Goal: Information Seeking & Learning: Learn about a topic

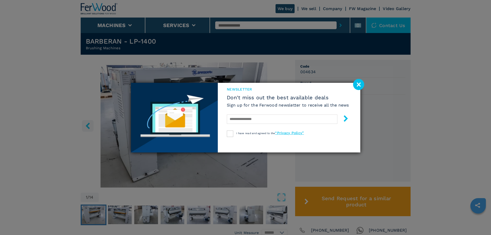
click at [361, 81] on image at bounding box center [358, 84] width 11 height 11
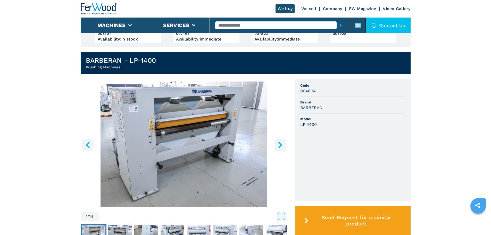
scroll to position [103, 0]
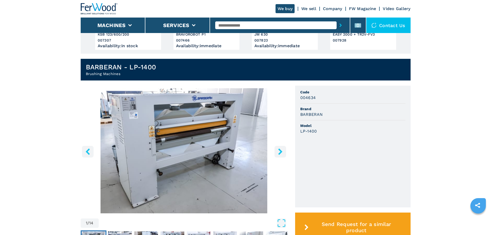
click at [212, 134] on img "Go to Slide 1" at bounding box center [184, 150] width 207 height 125
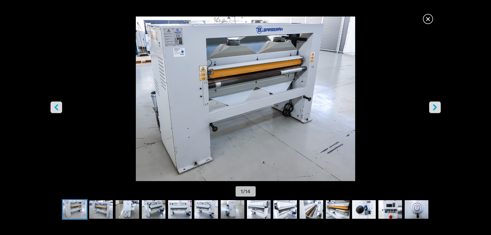
click at [437, 106] on icon "right-button" at bounding box center [434, 107] width 6 height 6
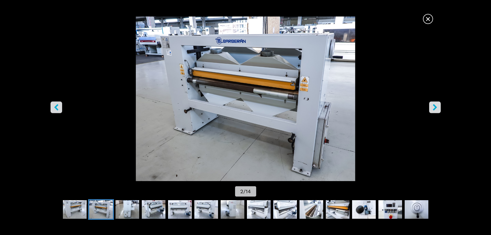
click at [436, 106] on icon "right-button" at bounding box center [434, 107] width 4 height 6
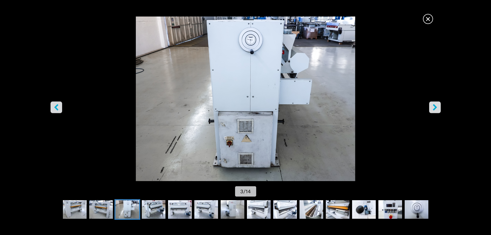
click at [436, 106] on icon "right-button" at bounding box center [434, 107] width 4 height 6
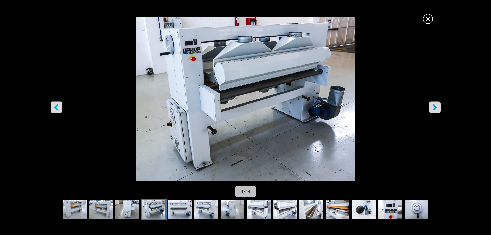
click at [436, 106] on icon "right-button" at bounding box center [434, 107] width 4 height 6
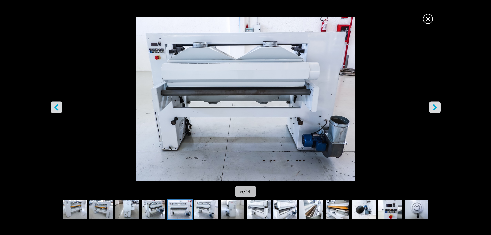
click at [436, 106] on icon "right-button" at bounding box center [434, 107] width 4 height 6
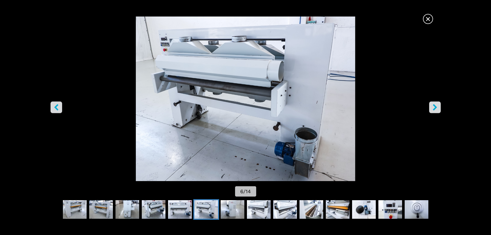
click at [436, 106] on icon "right-button" at bounding box center [434, 107] width 4 height 6
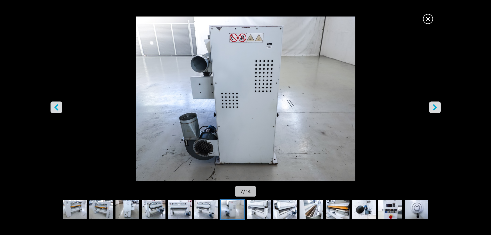
click at [436, 106] on icon "right-button" at bounding box center [434, 107] width 4 height 6
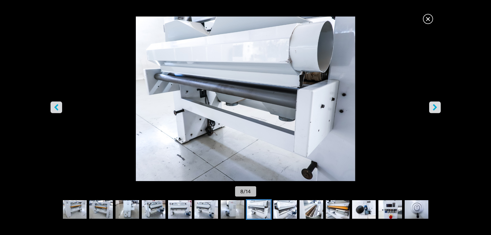
click at [436, 106] on icon "right-button" at bounding box center [434, 107] width 4 height 6
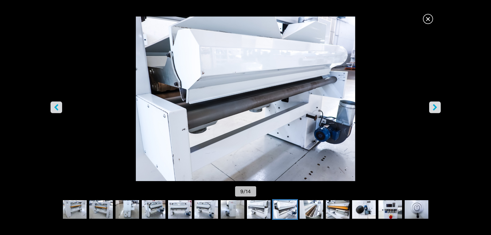
click at [436, 106] on icon "right-button" at bounding box center [434, 107] width 4 height 6
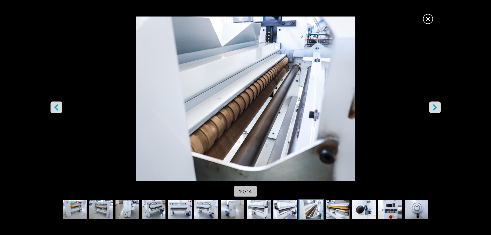
click at [436, 106] on icon "right-button" at bounding box center [434, 107] width 4 height 6
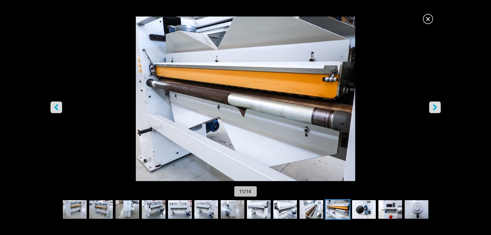
click at [433, 106] on icon "right-button" at bounding box center [434, 107] width 6 height 6
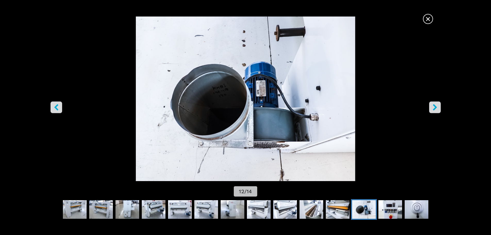
click at [433, 106] on icon "right-button" at bounding box center [434, 107] width 6 height 6
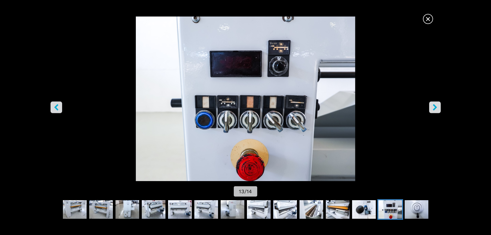
click at [433, 106] on icon "right-button" at bounding box center [434, 107] width 6 height 6
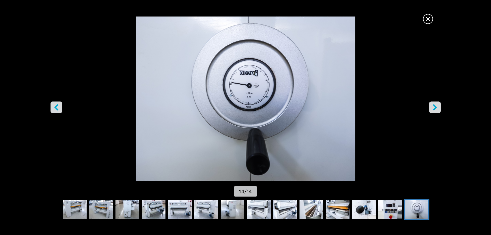
click at [433, 106] on icon "right-button" at bounding box center [434, 107] width 6 height 6
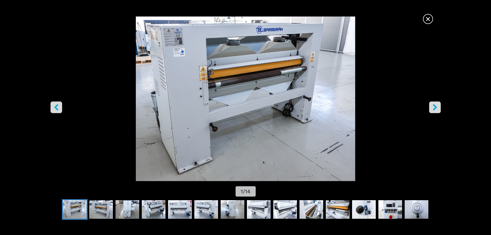
click at [433, 106] on icon "right-button" at bounding box center [434, 107] width 6 height 6
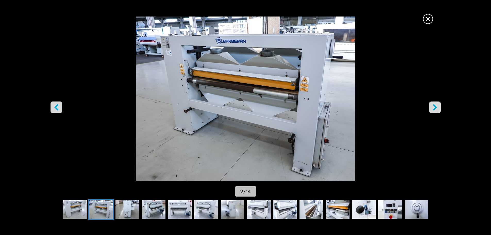
click at [427, 17] on span "×" at bounding box center [427, 17] width 9 height 9
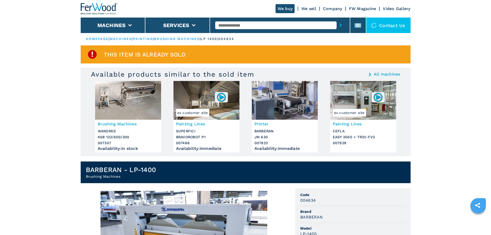
scroll to position [0, 0]
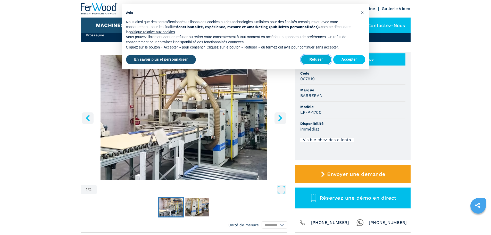
click at [320, 59] on button "Refuser" at bounding box center [316, 59] width 30 height 9
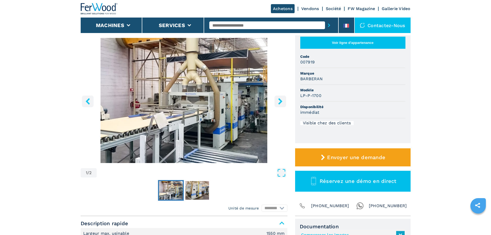
scroll to position [52, 0]
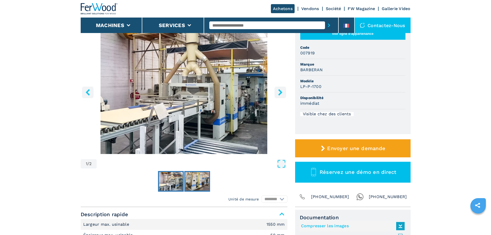
click at [196, 181] on img "Go to Slide 2" at bounding box center [197, 181] width 24 height 19
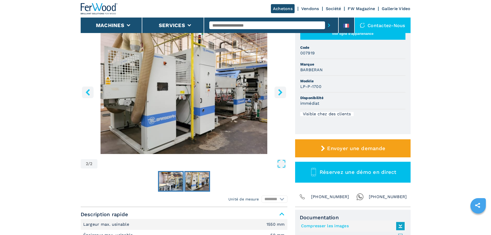
click at [173, 183] on img "Go to Slide 1" at bounding box center [171, 181] width 24 height 19
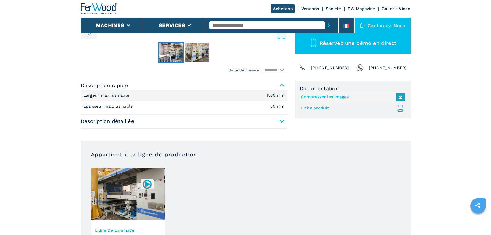
scroll to position [206, 0]
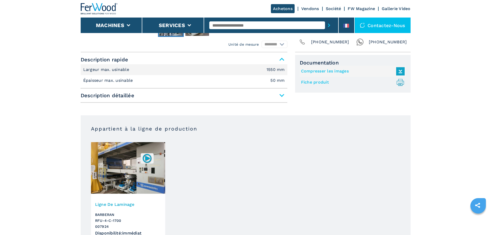
drag, startPoint x: 149, startPoint y: 157, endPoint x: 142, endPoint y: 162, distance: 8.9
click at [149, 157] on img at bounding box center [147, 158] width 10 height 10
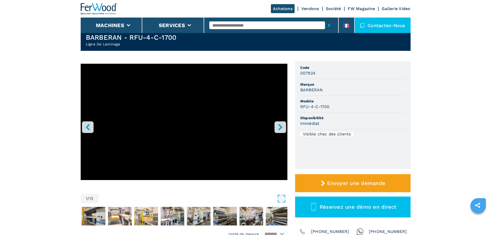
scroll to position [26, 0]
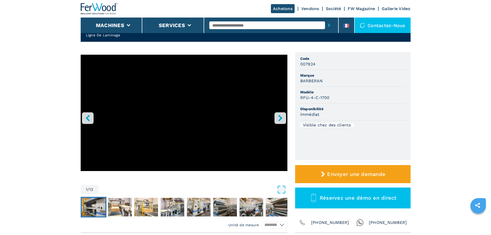
click at [92, 206] on img "Go to Slide 2" at bounding box center [94, 207] width 24 height 19
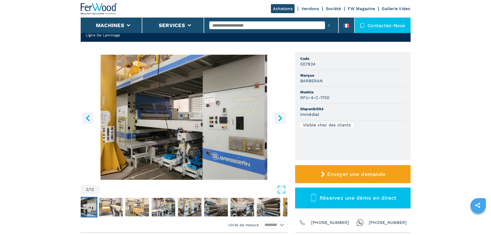
click at [280, 118] on icon "right-button" at bounding box center [280, 118] width 4 height 6
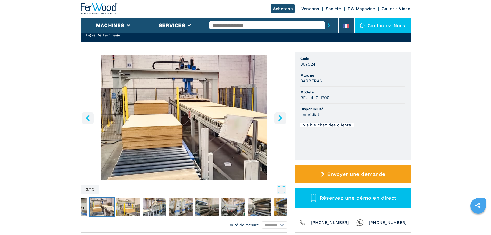
click at [280, 118] on icon "right-button" at bounding box center [280, 118] width 4 height 6
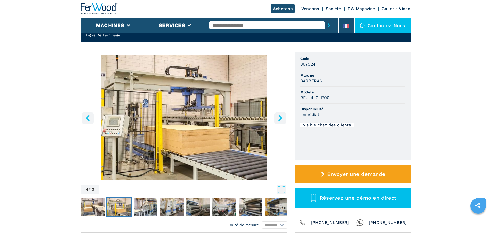
click at [280, 118] on icon "right-button" at bounding box center [280, 118] width 4 height 6
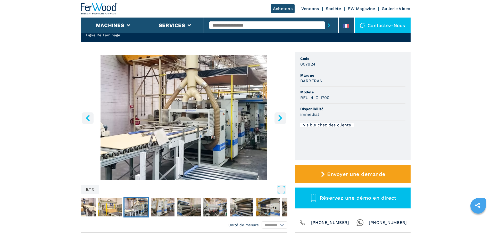
click at [280, 118] on icon "right-button" at bounding box center [280, 118] width 4 height 6
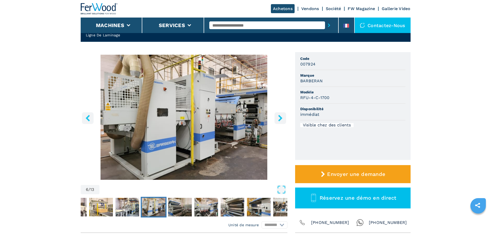
click at [280, 118] on icon "right-button" at bounding box center [280, 118] width 4 height 6
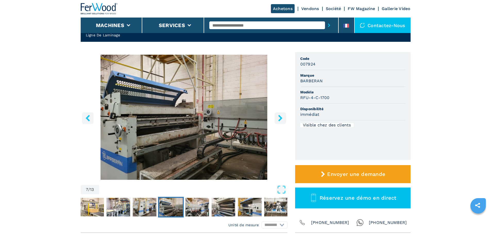
click at [280, 118] on icon "right-button" at bounding box center [280, 118] width 4 height 6
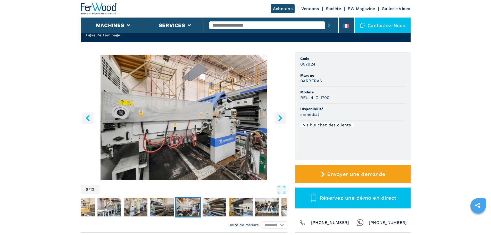
click at [280, 118] on icon "right-button" at bounding box center [280, 118] width 4 height 6
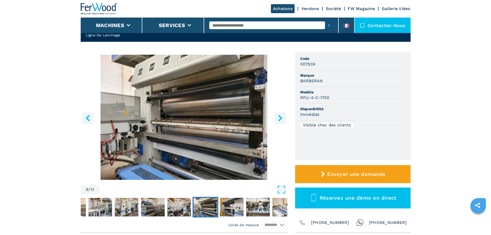
click at [280, 118] on icon "right-button" at bounding box center [280, 118] width 4 height 6
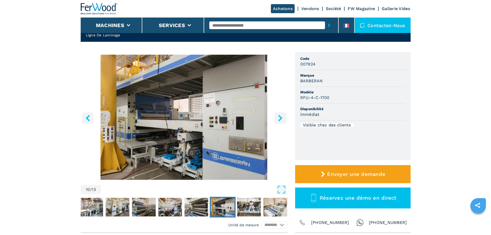
click at [280, 118] on icon "right-button" at bounding box center [280, 118] width 4 height 6
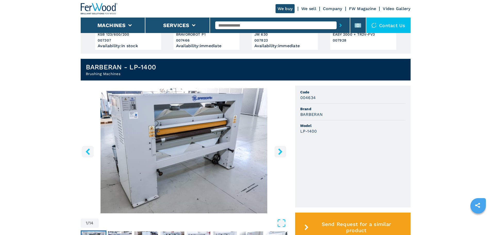
scroll to position [129, 0]
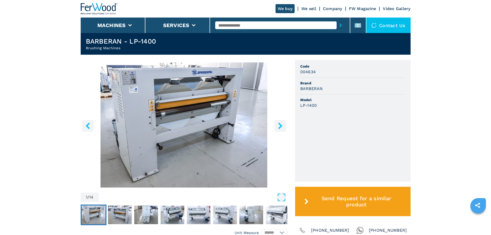
click at [169, 112] on img "Go to Slide 1" at bounding box center [184, 124] width 207 height 125
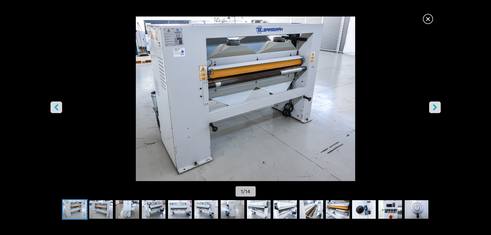
click at [436, 108] on icon "right-button" at bounding box center [434, 107] width 4 height 6
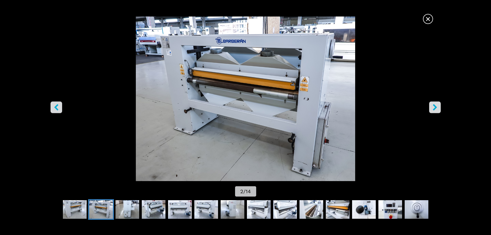
click at [436, 108] on icon "right-button" at bounding box center [434, 107] width 4 height 6
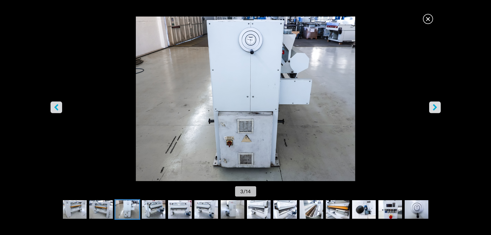
click at [435, 108] on icon "right-button" at bounding box center [434, 107] width 4 height 6
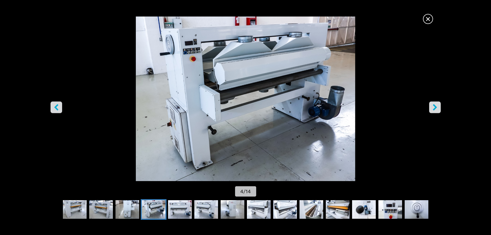
click at [435, 108] on icon "right-button" at bounding box center [434, 107] width 4 height 6
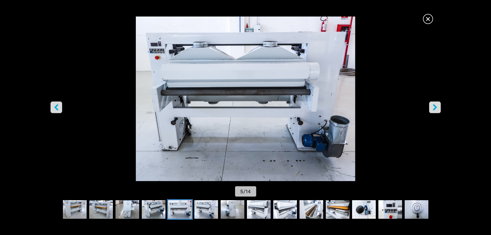
click at [435, 108] on icon "right-button" at bounding box center [434, 107] width 4 height 6
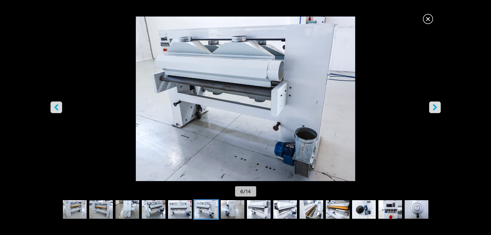
click at [435, 108] on icon "right-button" at bounding box center [434, 107] width 4 height 6
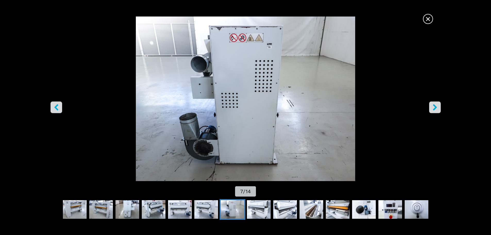
click at [435, 108] on icon "right-button" at bounding box center [434, 107] width 4 height 6
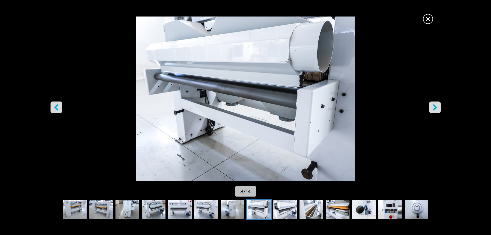
click at [435, 108] on icon "right-button" at bounding box center [434, 107] width 4 height 6
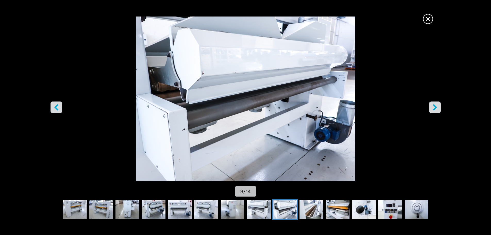
click at [435, 108] on icon "right-button" at bounding box center [434, 107] width 4 height 6
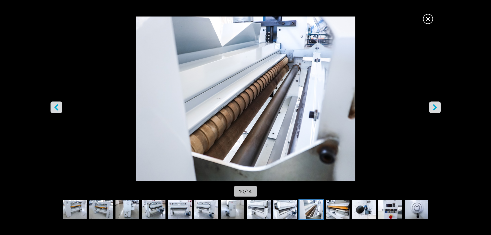
click at [435, 108] on icon "right-button" at bounding box center [434, 107] width 4 height 6
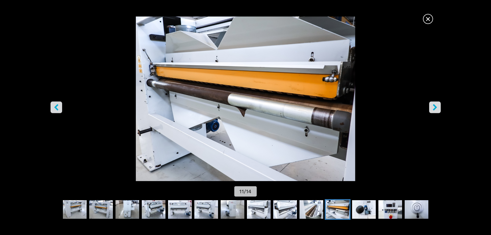
click at [435, 108] on icon "right-button" at bounding box center [434, 107] width 4 height 6
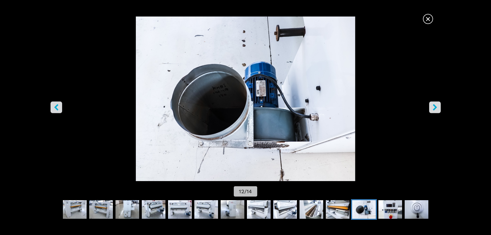
click at [435, 108] on icon "right-button" at bounding box center [434, 107] width 4 height 6
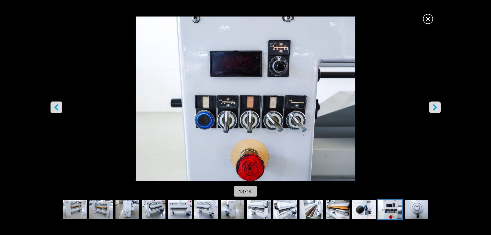
click at [435, 108] on icon "right-button" at bounding box center [434, 107] width 4 height 6
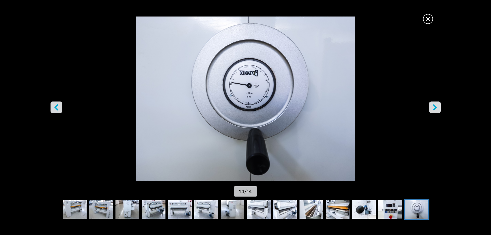
click at [435, 108] on icon "right-button" at bounding box center [434, 107] width 4 height 6
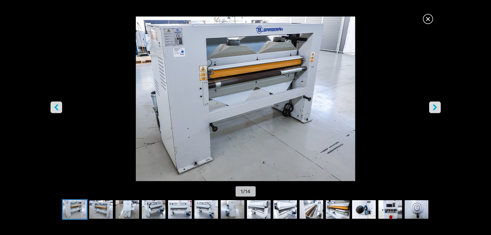
click at [430, 18] on span "×" at bounding box center [427, 17] width 9 height 9
